Goal: Find specific fact: Find contact information

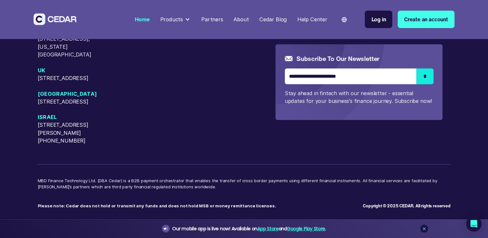
scroll to position [2740, 0]
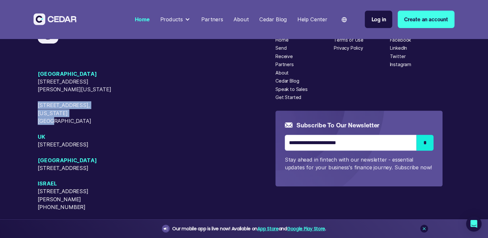
drag, startPoint x: 84, startPoint y: 135, endPoint x: 39, endPoint y: 131, distance: 45.4
click at [39, 125] on span "[STREET_ADDRESS][US_STATE]" at bounding box center [79, 113] width 82 height 24
copy span "[STREET_ADDRESS][US_STATE]"
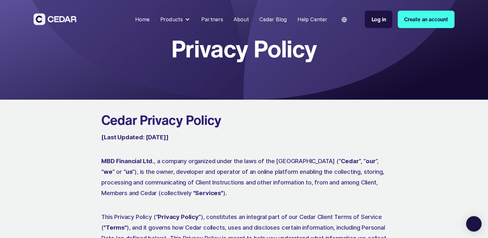
click at [241, 18] on div "About" at bounding box center [241, 19] width 15 height 8
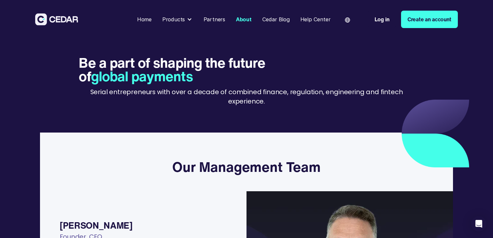
click at [143, 19] on div "Home" at bounding box center [144, 19] width 15 height 8
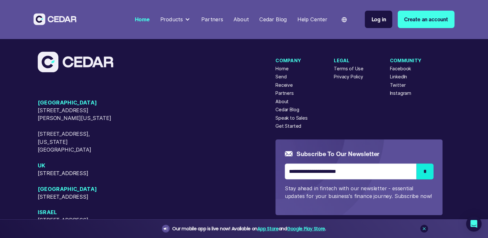
scroll to position [2579, 0]
